Goal: Task Accomplishment & Management: Complete application form

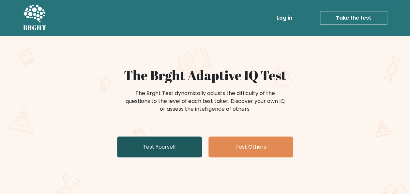
click at [164, 147] on link "Test Yourself" at bounding box center [159, 146] width 85 height 21
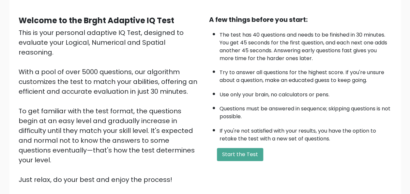
scroll to position [55, 0]
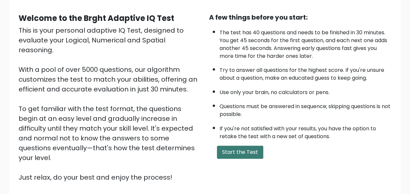
click at [236, 148] on button "Start the Test" at bounding box center [240, 152] width 46 height 13
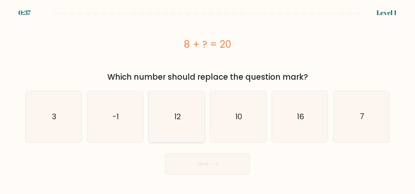
click at [172, 117] on icon "12" at bounding box center [176, 116] width 51 height 51
click at [208, 99] on input "c. 12" at bounding box center [208, 98] width 0 height 2
radio input "true"
click at [195, 158] on button "Next" at bounding box center [207, 163] width 85 height 21
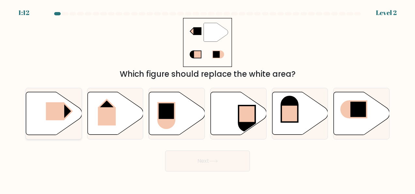
click at [69, 117] on icon at bounding box center [54, 113] width 56 height 43
click at [208, 99] on input "a." at bounding box center [208, 98] width 0 height 2
radio input "true"
click at [178, 157] on button "Next" at bounding box center [207, 160] width 85 height 21
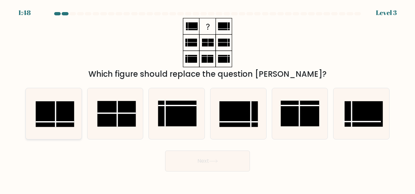
click at [50, 114] on rect at bounding box center [55, 113] width 39 height 25
click at [208, 99] on input "a." at bounding box center [208, 98] width 0 height 2
radio input "true"
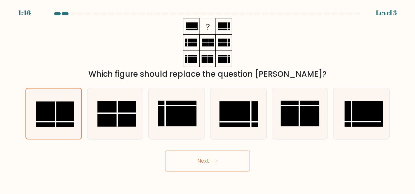
click at [178, 165] on button "Next" at bounding box center [207, 160] width 85 height 21
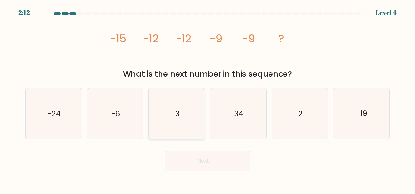
click at [160, 110] on icon "3" at bounding box center [176, 113] width 51 height 51
click at [208, 99] on input "c. 3" at bounding box center [208, 98] width 0 height 2
radio input "true"
click at [188, 163] on button "Next" at bounding box center [207, 160] width 85 height 21
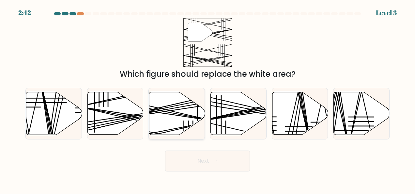
click at [183, 111] on icon at bounding box center [177, 113] width 56 height 43
click at [208, 99] on input "c." at bounding box center [208, 98] width 0 height 2
radio input "true"
click at [103, 113] on line at bounding box center [133, 119] width 110 height 25
click at [208, 99] on input "b." at bounding box center [208, 98] width 0 height 2
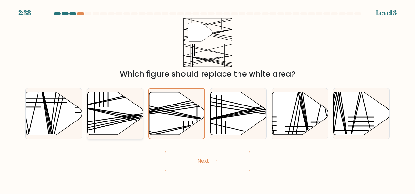
radio input "true"
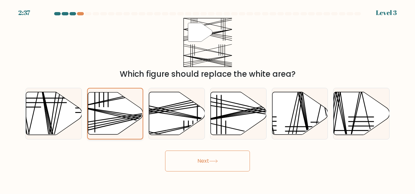
click at [103, 113] on line at bounding box center [133, 119] width 109 height 25
click at [208, 99] on input "b." at bounding box center [208, 98] width 0 height 2
click at [217, 167] on button "Next" at bounding box center [207, 160] width 85 height 21
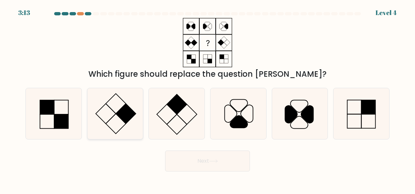
click at [104, 103] on icon at bounding box center [115, 113] width 51 height 51
click at [208, 99] on input "b." at bounding box center [208, 98] width 0 height 2
radio input "true"
click at [200, 157] on button "Next" at bounding box center [207, 160] width 85 height 21
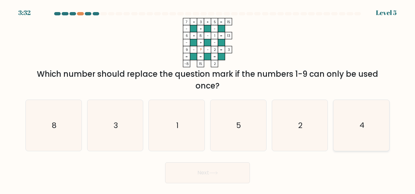
click at [351, 118] on icon "4" at bounding box center [361, 125] width 51 height 51
click at [208, 99] on input "f. 4" at bounding box center [208, 98] width 0 height 2
radio input "true"
click at [242, 175] on button "Next" at bounding box center [207, 172] width 85 height 21
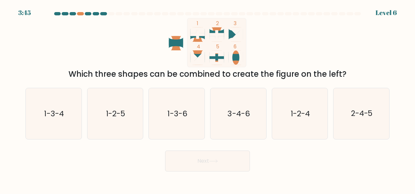
click at [86, 110] on div "b. 1-2-5" at bounding box center [116, 114] width 62 height 52
click at [7, 98] on form at bounding box center [207, 91] width 415 height 159
click at [133, 120] on icon "1-2-5" at bounding box center [115, 113] width 51 height 51
click at [208, 99] on input "b. 1-2-5" at bounding box center [208, 98] width 0 height 2
radio input "true"
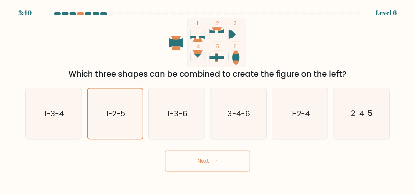
click at [204, 162] on button "Next" at bounding box center [207, 160] width 85 height 21
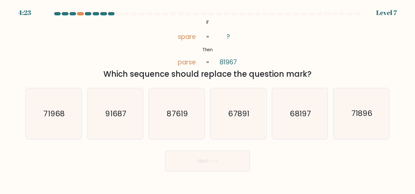
click at [204, 162] on button "Next" at bounding box center [207, 160] width 85 height 21
click at [241, 33] on icon "@import url('[URL][DOMAIN_NAME]); If Then spare parse ? 81967 = =" at bounding box center [208, 42] width 80 height 49
click at [189, 108] on icon "87619" at bounding box center [176, 113] width 51 height 51
click at [208, 99] on input "c. 87619" at bounding box center [208, 98] width 0 height 2
radio input "true"
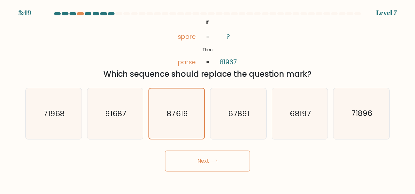
click at [201, 159] on button "Next" at bounding box center [207, 160] width 85 height 21
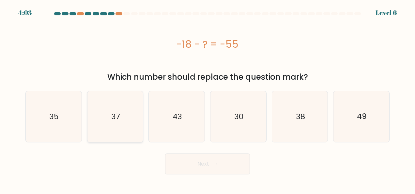
click at [136, 127] on icon "37" at bounding box center [115, 116] width 51 height 51
click at [208, 99] on input "b. 37" at bounding box center [208, 98] width 0 height 2
radio input "true"
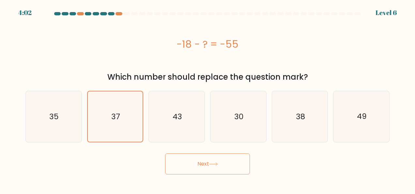
click at [213, 163] on icon at bounding box center [213, 164] width 9 height 4
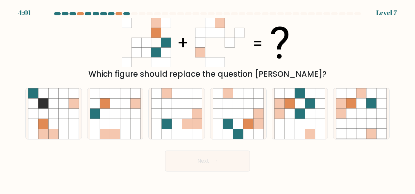
click at [213, 163] on button "Next" at bounding box center [207, 160] width 85 height 21
click at [368, 117] on icon at bounding box center [372, 113] width 10 height 10
click at [208, 99] on input "f." at bounding box center [208, 98] width 0 height 2
radio input "true"
click at [218, 161] on icon at bounding box center [213, 161] width 9 height 4
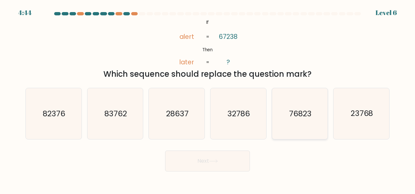
click at [307, 116] on text "76823" at bounding box center [300, 113] width 23 height 10
click at [208, 99] on input "e. 76823" at bounding box center [208, 98] width 0 height 2
radio input "true"
click at [234, 160] on button "Next" at bounding box center [207, 160] width 85 height 21
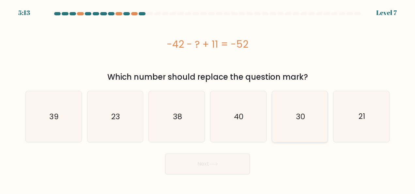
click at [304, 120] on text "30" at bounding box center [300, 116] width 9 height 10
click at [208, 99] on input "e. 30" at bounding box center [208, 98] width 0 height 2
radio input "true"
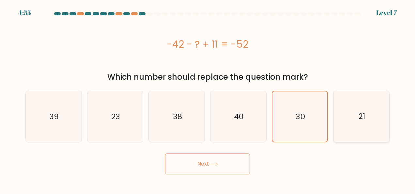
click at [378, 129] on icon "21" at bounding box center [361, 116] width 51 height 51
click at [208, 99] on input "f. 21" at bounding box center [208, 98] width 0 height 2
radio input "true"
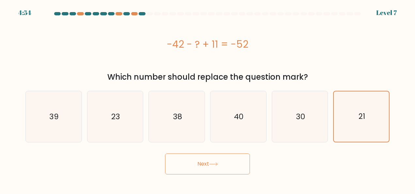
click at [242, 164] on button "Next" at bounding box center [207, 163] width 85 height 21
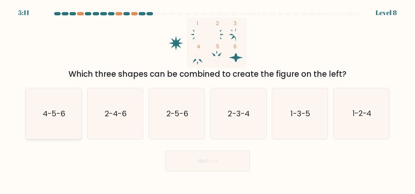
click at [61, 119] on icon "4-5-6" at bounding box center [53, 113] width 51 height 51
click at [208, 99] on input "a. 4-5-6" at bounding box center [208, 98] width 0 height 2
radio input "true"
click at [181, 160] on button "Next" at bounding box center [207, 160] width 85 height 21
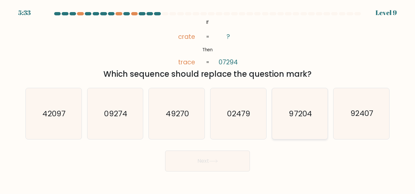
click at [291, 117] on text "97204" at bounding box center [300, 113] width 23 height 10
click at [208, 99] on input "e. 97204" at bounding box center [208, 98] width 0 height 2
radio input "true"
click at [224, 163] on button "Next" at bounding box center [207, 160] width 85 height 21
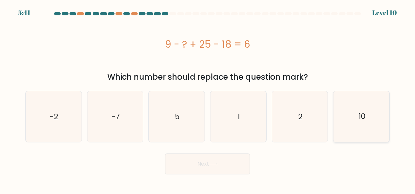
click at [353, 118] on icon "10" at bounding box center [361, 116] width 51 height 51
click at [208, 99] on input "f. 10" at bounding box center [208, 98] width 0 height 2
radio input "true"
click at [224, 160] on button "Next" at bounding box center [207, 163] width 85 height 21
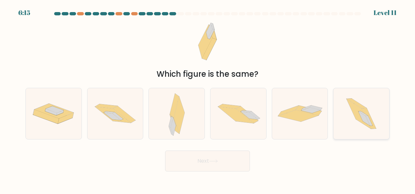
click at [361, 114] on icon at bounding box center [365, 118] width 12 height 14
click at [208, 99] on input "f." at bounding box center [208, 98] width 0 height 2
radio input "true"
click at [244, 159] on button "Next" at bounding box center [207, 160] width 85 height 21
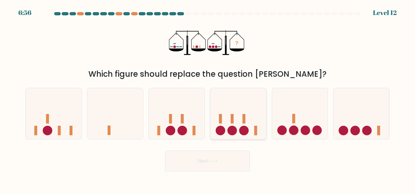
drag, startPoint x: 244, startPoint y: 159, endPoint x: 226, endPoint y: 119, distance: 44.0
click at [226, 119] on form at bounding box center [207, 91] width 415 height 159
click at [290, 127] on icon at bounding box center [300, 113] width 56 height 46
click at [208, 99] on input "e." at bounding box center [208, 98] width 0 height 2
radio input "true"
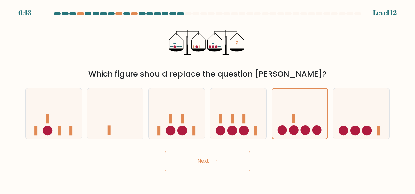
click at [225, 161] on button "Next" at bounding box center [207, 160] width 85 height 21
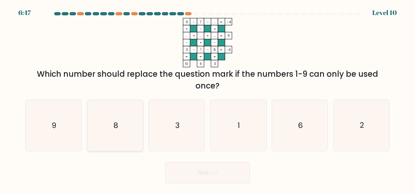
click at [108, 126] on icon "8" at bounding box center [115, 125] width 51 height 51
click at [208, 99] on input "b. 8" at bounding box center [208, 98] width 0 height 2
radio input "true"
click at [195, 165] on button "Next" at bounding box center [207, 172] width 85 height 21
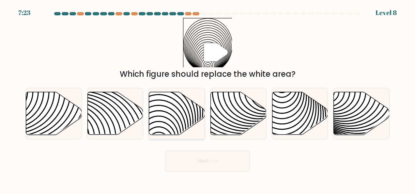
click at [161, 110] on icon at bounding box center [177, 113] width 56 height 43
click at [208, 99] on input "c." at bounding box center [208, 98] width 0 height 2
radio input "true"
click at [194, 159] on button "Next" at bounding box center [207, 160] width 85 height 21
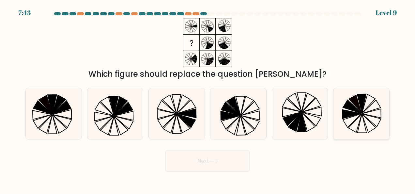
click at [349, 119] on icon at bounding box center [361, 113] width 51 height 51
click at [208, 99] on input "f." at bounding box center [208, 98] width 0 height 2
radio input "true"
click at [180, 162] on button "Next" at bounding box center [207, 160] width 85 height 21
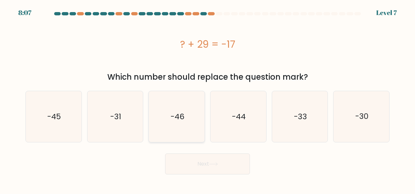
click at [187, 114] on icon "-46" at bounding box center [176, 116] width 51 height 51
click at [208, 99] on input "c. -46" at bounding box center [208, 98] width 0 height 2
radio input "true"
click at [199, 162] on button "Next" at bounding box center [207, 163] width 85 height 21
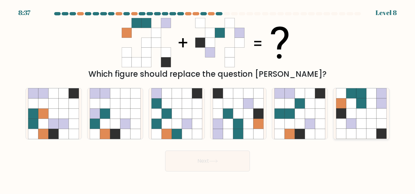
click at [353, 112] on icon at bounding box center [351, 113] width 10 height 10
click at [208, 99] on input "f." at bounding box center [208, 98] width 0 height 2
radio input "true"
click at [220, 165] on button "Next" at bounding box center [207, 160] width 85 height 21
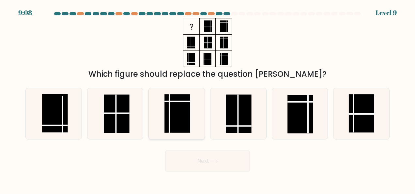
click at [175, 122] on rect at bounding box center [177, 113] width 25 height 39
click at [208, 99] on input "c." at bounding box center [208, 98] width 0 height 2
radio input "true"
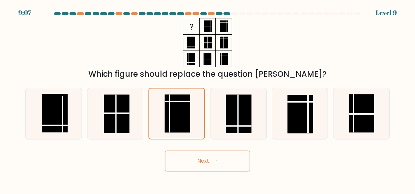
click at [204, 158] on button "Next" at bounding box center [207, 160] width 85 height 21
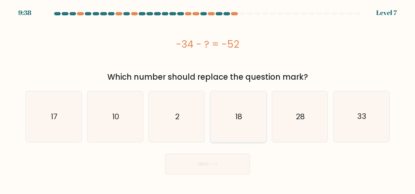
click at [238, 115] on text "18" at bounding box center [238, 116] width 7 height 10
click at [208, 99] on input "d. 18" at bounding box center [208, 98] width 0 height 2
radio input "true"
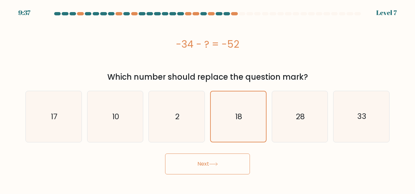
click at [222, 171] on button "Next" at bounding box center [207, 163] width 85 height 21
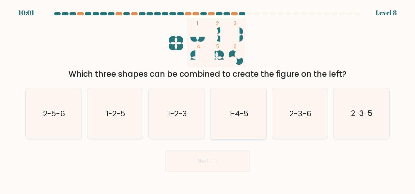
click at [264, 116] on div "1-4-5" at bounding box center [238, 114] width 56 height 52
click at [208, 99] on input "d. 1-4-5" at bounding box center [208, 98] width 0 height 2
radio input "true"
click at [206, 158] on button "Next" at bounding box center [207, 160] width 85 height 21
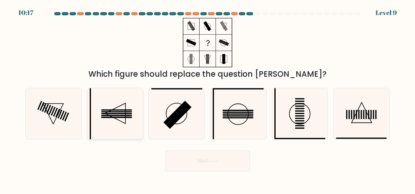
click at [104, 118] on rect at bounding box center [117, 117] width 30 height 1
click at [208, 99] on input "b." at bounding box center [208, 98] width 0 height 2
radio input "true"
click at [189, 157] on button "Next" at bounding box center [207, 160] width 85 height 21
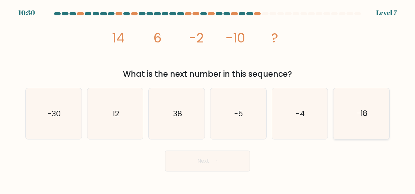
click at [364, 116] on text "-18" at bounding box center [362, 113] width 11 height 10
click at [208, 99] on input "f. -18" at bounding box center [208, 98] width 0 height 2
radio input "true"
click at [229, 157] on button "Next" at bounding box center [207, 160] width 85 height 21
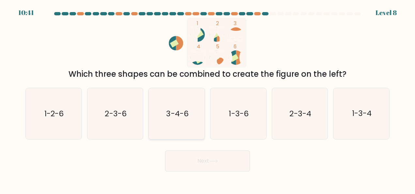
click at [176, 112] on text "3-4-6" at bounding box center [177, 113] width 22 height 10
click at [208, 99] on input "c. 3-4-6" at bounding box center [208, 98] width 0 height 2
radio input "true"
click at [194, 162] on button "Next" at bounding box center [207, 160] width 85 height 21
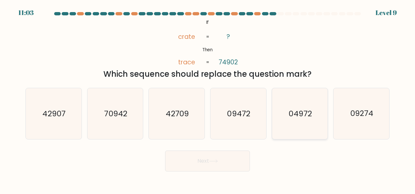
click at [279, 113] on icon "04972" at bounding box center [299, 113] width 51 height 51
click at [208, 99] on input "e. 04972" at bounding box center [208, 98] width 0 height 2
radio input "true"
click at [212, 166] on button "Next" at bounding box center [207, 160] width 85 height 21
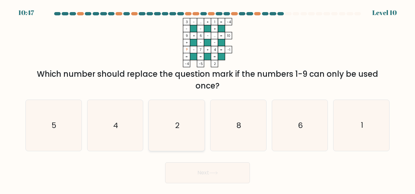
click at [174, 127] on icon "2" at bounding box center [176, 125] width 51 height 51
click at [208, 99] on input "c. 2" at bounding box center [208, 98] width 0 height 2
radio input "true"
click at [195, 170] on button "Next" at bounding box center [207, 172] width 85 height 21
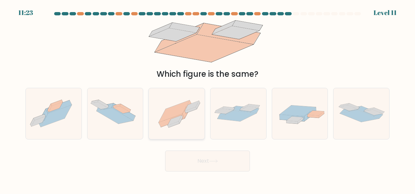
click at [174, 121] on icon at bounding box center [175, 120] width 14 height 10
click at [208, 99] on input "c." at bounding box center [208, 98] width 0 height 2
radio input "true"
click at [186, 153] on button "Next" at bounding box center [207, 160] width 85 height 21
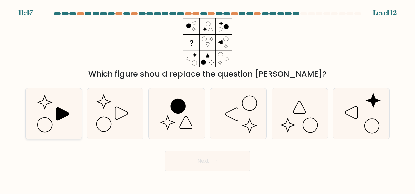
click at [72, 114] on icon at bounding box center [53, 113] width 51 height 51
click at [208, 99] on input "a." at bounding box center [208, 98] width 0 height 2
radio input "true"
click at [195, 162] on button "Next" at bounding box center [207, 160] width 85 height 21
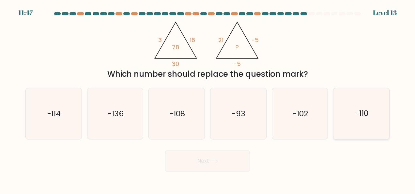
click at [375, 107] on icon "-110" at bounding box center [361, 113] width 51 height 51
click at [208, 99] on input "f. -110" at bounding box center [208, 98] width 0 height 2
radio input "true"
click at [229, 163] on button "Next" at bounding box center [207, 160] width 85 height 21
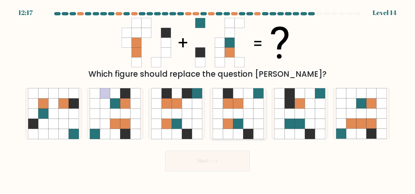
click at [251, 121] on icon at bounding box center [248, 123] width 10 height 10
click at [208, 99] on input "d." at bounding box center [208, 98] width 0 height 2
radio input "true"
click at [224, 162] on button "Next" at bounding box center [207, 160] width 85 height 21
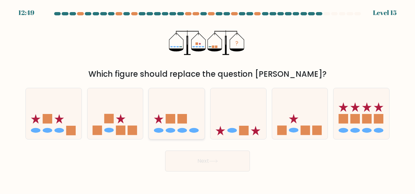
click at [176, 132] on icon at bounding box center [177, 113] width 56 height 46
click at [208, 99] on input "c." at bounding box center [208, 98] width 0 height 2
radio input "true"
click at [206, 167] on button "Next" at bounding box center [207, 160] width 85 height 21
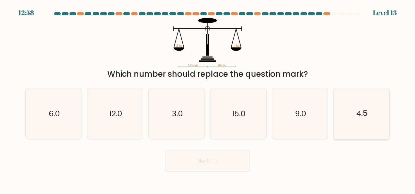
click at [345, 104] on icon "4.5" at bounding box center [361, 113] width 51 height 51
click at [208, 99] on input "f. 4.5" at bounding box center [208, 98] width 0 height 2
radio input "true"
click at [233, 160] on button "Next" at bounding box center [207, 160] width 85 height 21
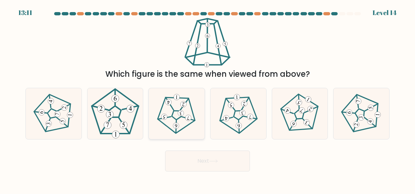
click at [184, 119] on icon at bounding box center [176, 113] width 41 height 41
click at [208, 99] on input "c." at bounding box center [208, 98] width 0 height 2
radio input "true"
click at [189, 156] on button "Next" at bounding box center [207, 160] width 85 height 21
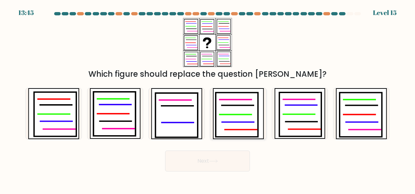
click at [228, 108] on icon at bounding box center [237, 114] width 42 height 44
click at [208, 99] on input "d." at bounding box center [208, 98] width 0 height 2
radio input "true"
click at [196, 158] on button "Next" at bounding box center [207, 160] width 85 height 21
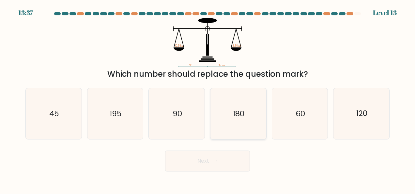
click at [219, 108] on icon "180" at bounding box center [238, 113] width 51 height 51
click at [208, 99] on input "d. 180" at bounding box center [208, 98] width 0 height 2
radio input "true"
click at [196, 156] on button "Next" at bounding box center [207, 160] width 85 height 21
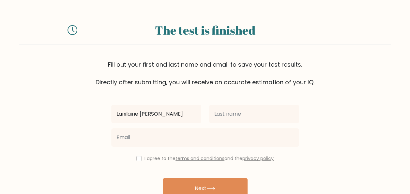
type input "Lanilaine [PERSON_NAME]"
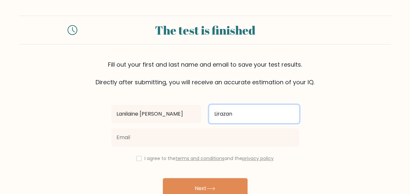
type input "Lirazan"
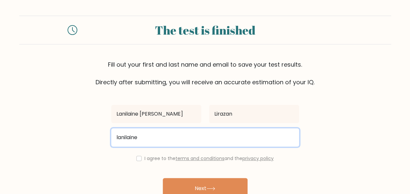
type input "[EMAIL_ADDRESS][DOMAIN_NAME]"
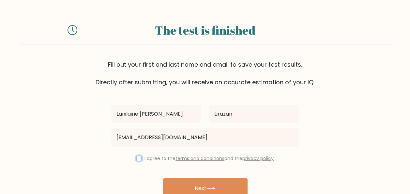
click at [137, 159] on input "checkbox" at bounding box center [138, 158] width 5 height 5
checkbox input "true"
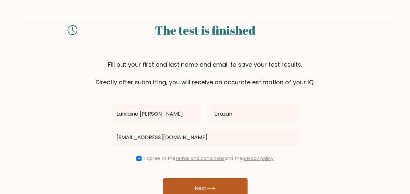
click at [177, 187] on button "Next" at bounding box center [205, 188] width 85 height 21
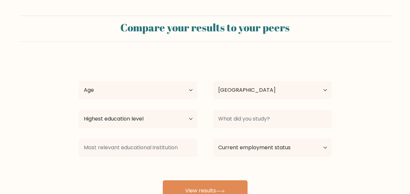
select select "PH"
click at [189, 84] on select "Age Under [DEMOGRAPHIC_DATA] [DEMOGRAPHIC_DATA] [DEMOGRAPHIC_DATA] [DEMOGRAPHIC…" at bounding box center [138, 90] width 119 height 18
select select "25_34"
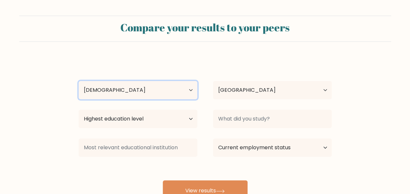
click at [79, 81] on select "Age Under [DEMOGRAPHIC_DATA] [DEMOGRAPHIC_DATA] [DEMOGRAPHIC_DATA] [DEMOGRAPHIC…" at bounding box center [138, 90] width 119 height 18
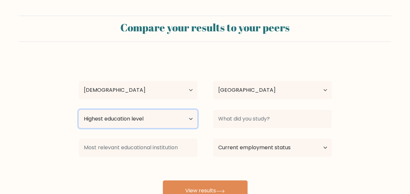
click at [134, 121] on select "Highest education level No schooling Primary Lower Secondary Upper Secondary Oc…" at bounding box center [138, 119] width 119 height 18
select select "bachelors_degree"
click at [79, 110] on select "Highest education level No schooling Primary Lower Secondary Upper Secondary Oc…" at bounding box center [138, 119] width 119 height 18
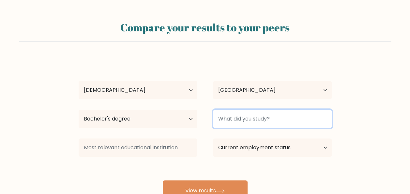
click at [241, 122] on input at bounding box center [272, 119] width 119 height 18
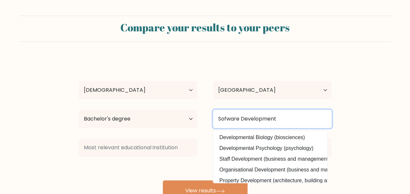
type input "Sofware Development"
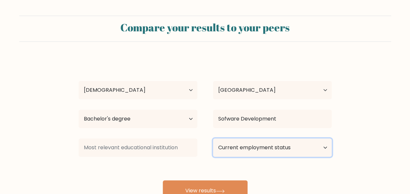
click at [246, 153] on select "Current employment status Employed Student Retired Other / prefer not to answer" at bounding box center [272, 147] width 119 height 18
select select "other"
click at [213, 138] on select "Current employment status Employed Student Retired Other / prefer not to answer" at bounding box center [272, 147] width 119 height 18
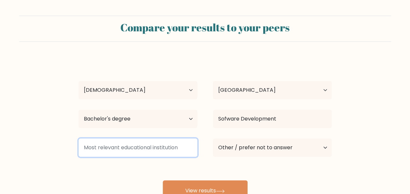
click at [135, 146] on input at bounding box center [138, 147] width 119 height 18
type input "A"
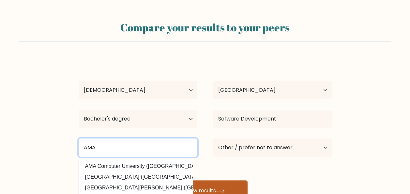
type input "AMA"
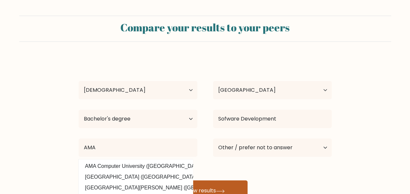
click at [220, 185] on button "View results" at bounding box center [205, 190] width 85 height 21
